Goal: Task Accomplishment & Management: Use online tool/utility

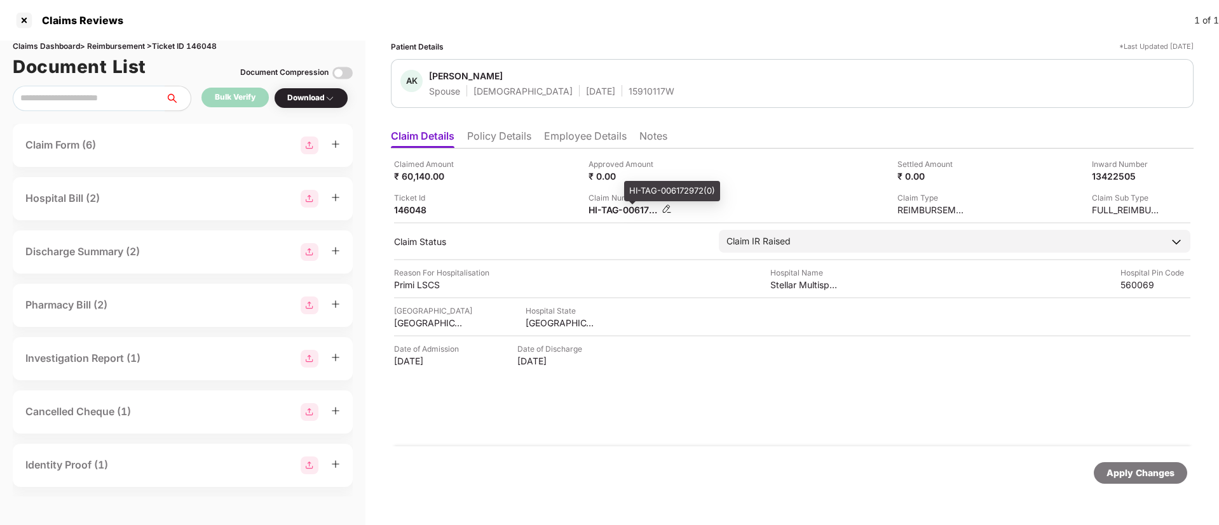
click at [606, 212] on div "HI-TAG-006172972(0)" at bounding box center [623, 210] width 70 height 12
copy div
click at [503, 183] on div "Claimed Amount ₹ 60,140.00 Approved Amount ₹ 0.00 Settled Amount ₹ 0.00 Inward …" at bounding box center [792, 187] width 796 height 58
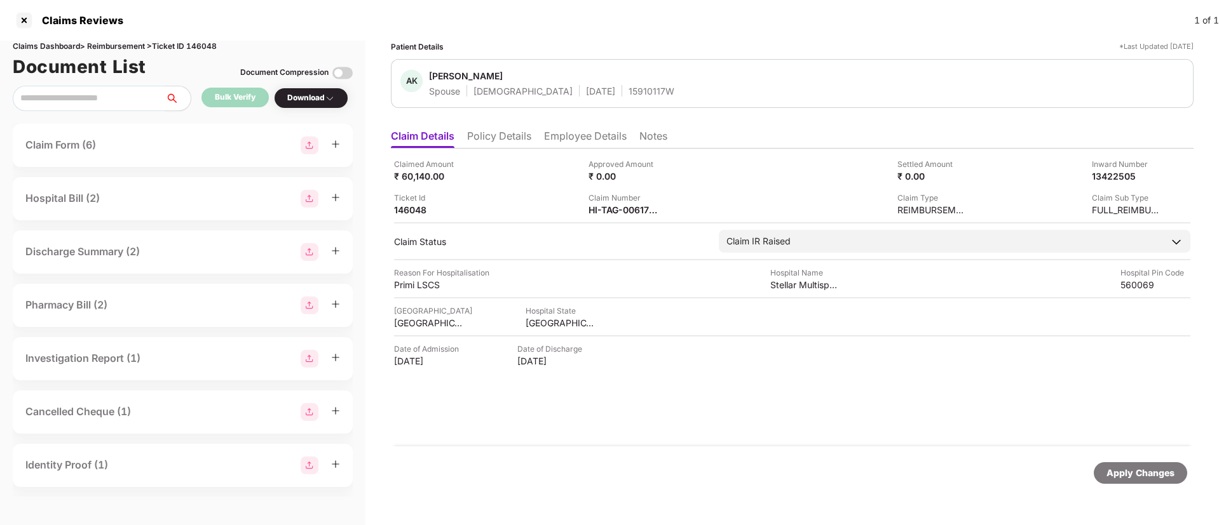
click at [499, 140] on li "Policy Details" at bounding box center [499, 139] width 64 height 18
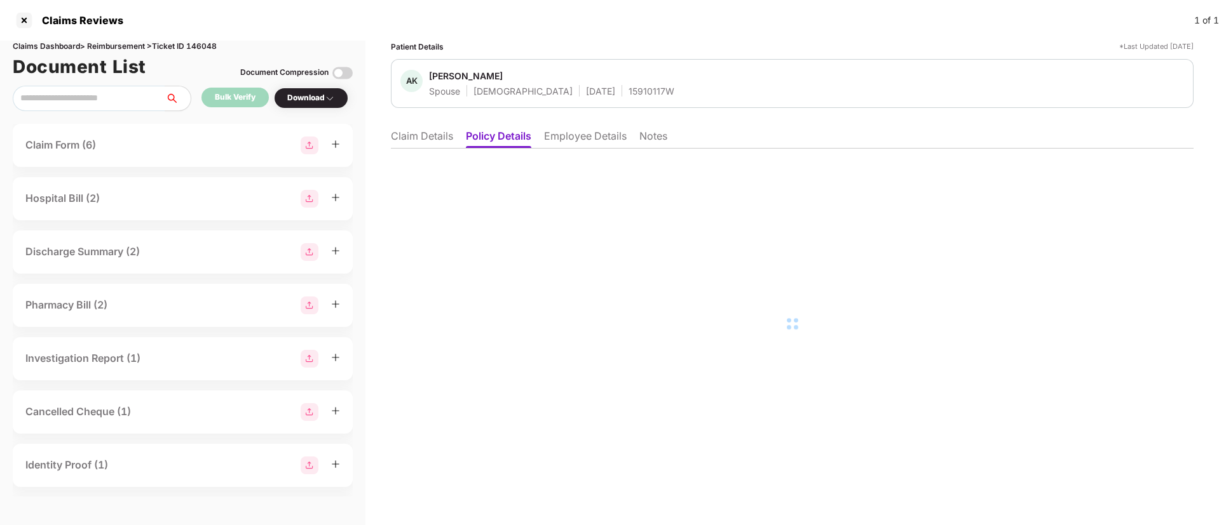
click at [563, 139] on li "Employee Details" at bounding box center [585, 139] width 83 height 18
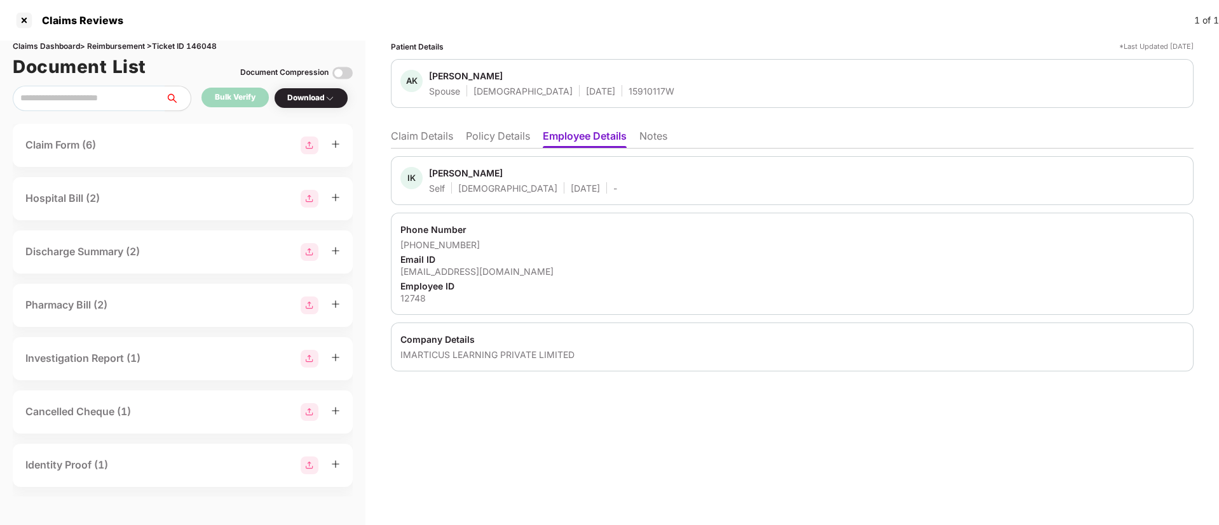
click at [451, 273] on div "[EMAIL_ADDRESS][DOMAIN_NAME]" at bounding box center [791, 272] width 783 height 12
copy div "[EMAIL_ADDRESS][DOMAIN_NAME]"
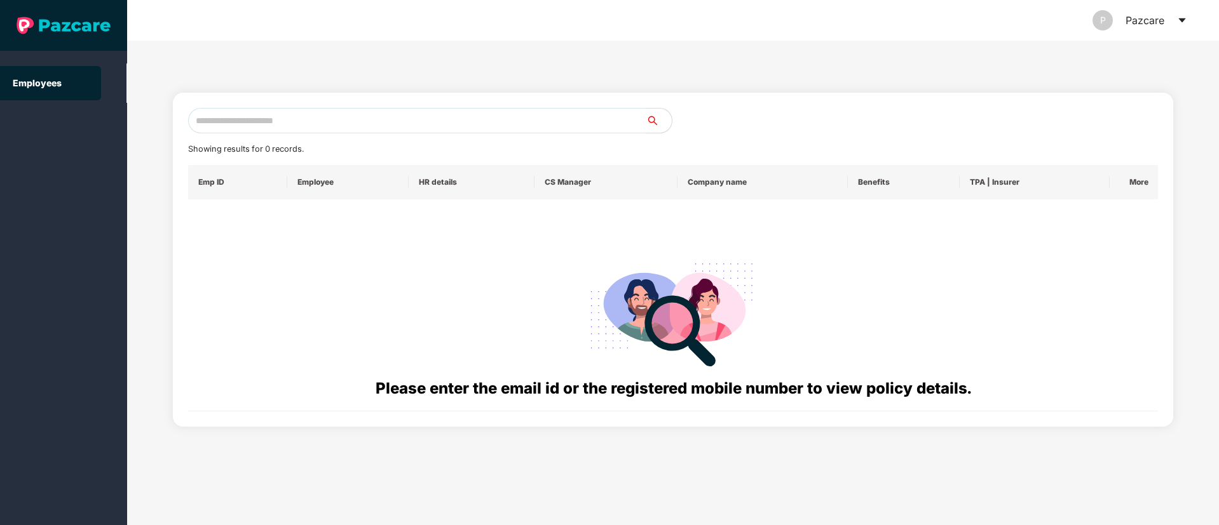
click at [265, 121] on input "text" at bounding box center [417, 120] width 458 height 25
paste input "**********"
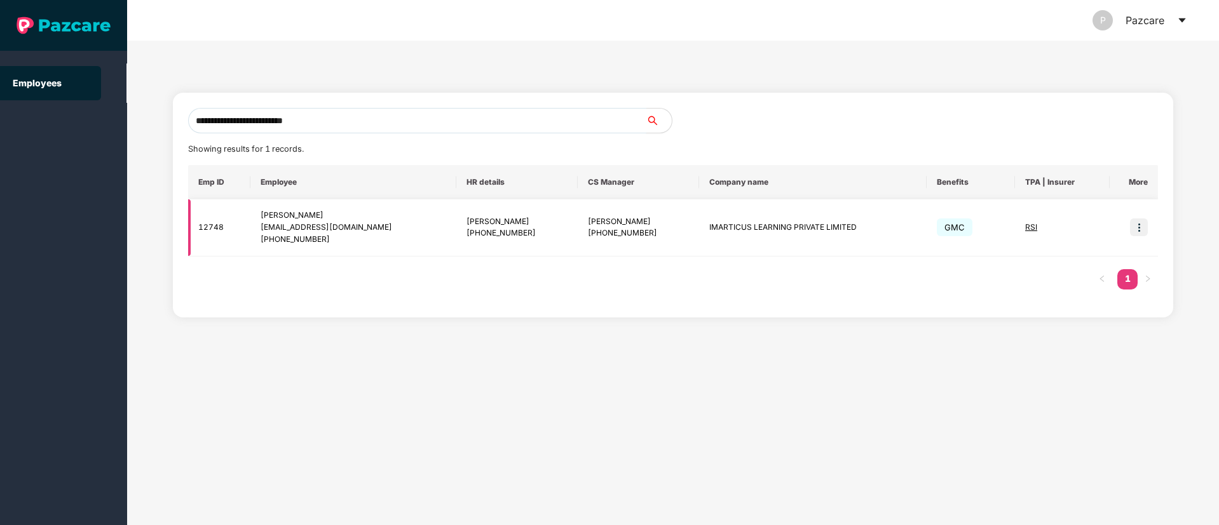
type input "**********"
click at [1130, 230] on img at bounding box center [1139, 228] width 18 height 18
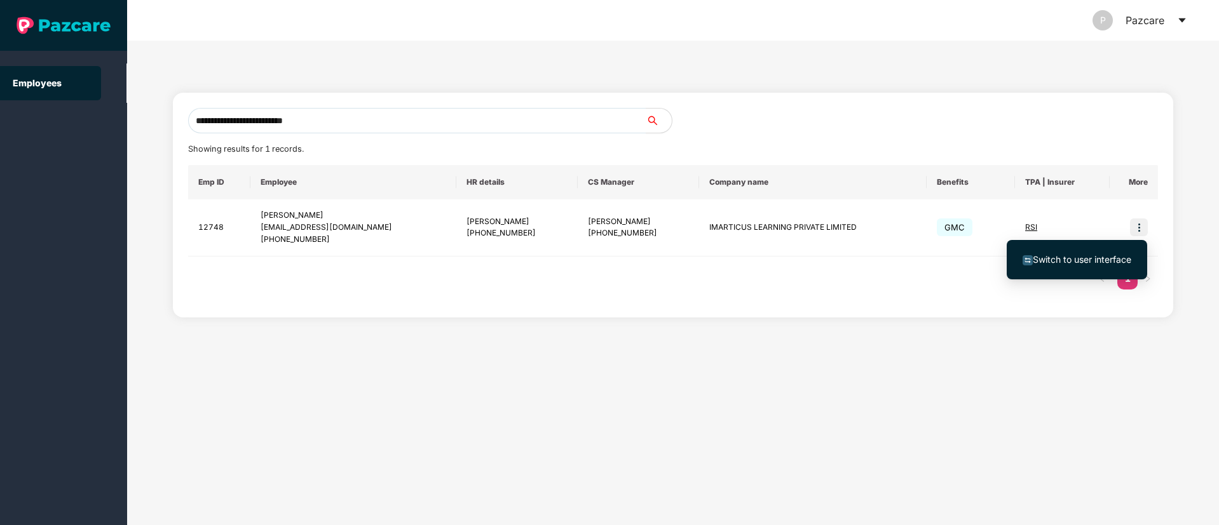
click at [1079, 261] on span "Switch to user interface" at bounding box center [1081, 259] width 98 height 11
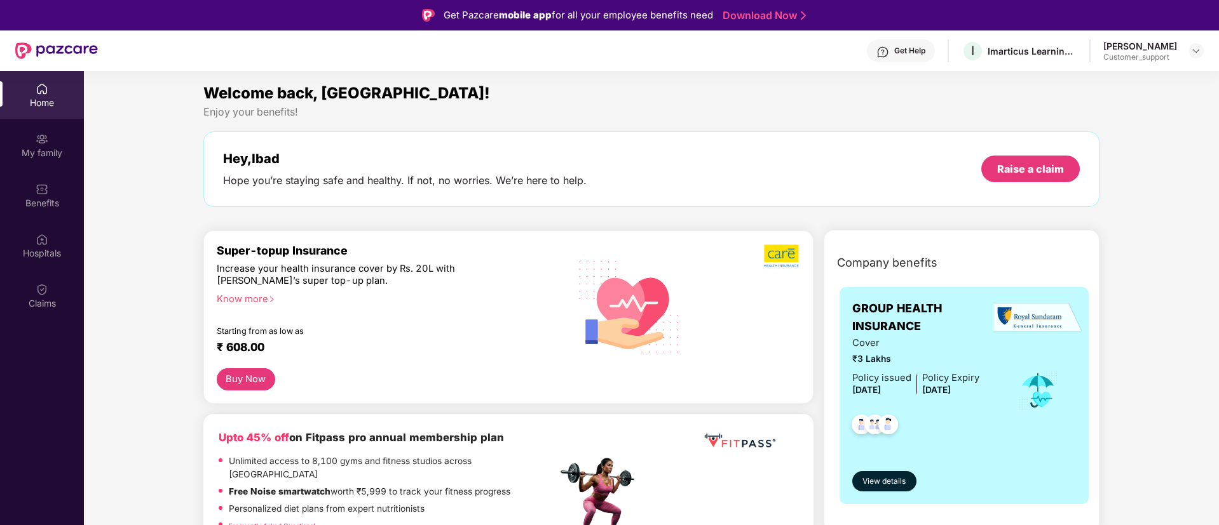
click at [917, 46] on div "Get Help" at bounding box center [909, 51] width 31 height 10
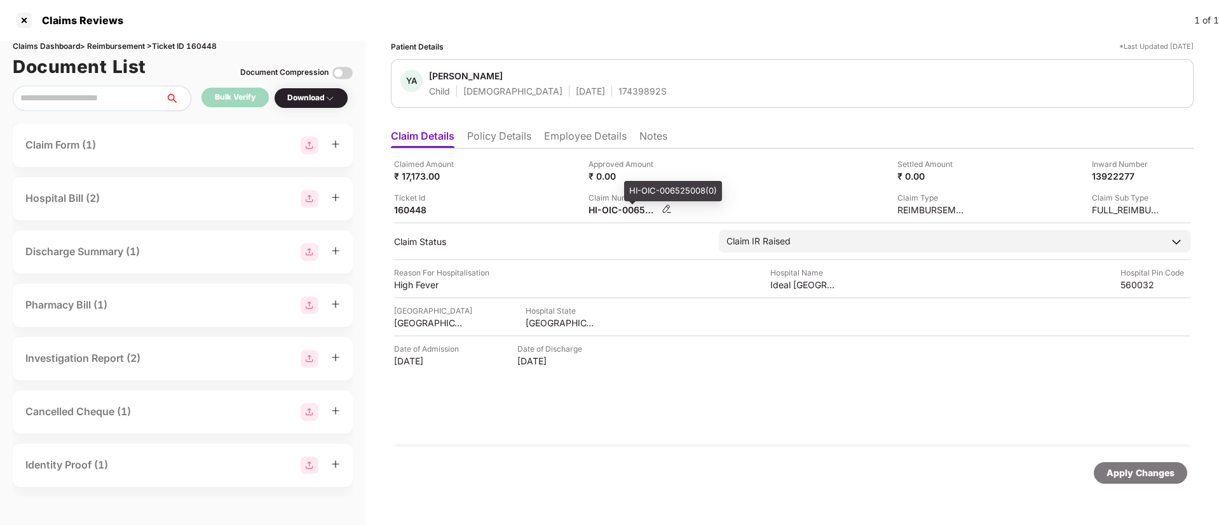
click at [617, 212] on div "HI-OIC-006525008(0)" at bounding box center [623, 210] width 70 height 12
copy div
